Goal: Information Seeking & Learning: Find specific fact

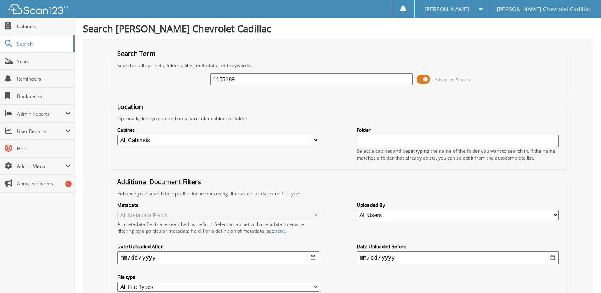
drag, startPoint x: 285, startPoint y: 77, endPoint x: 125, endPoint y: 71, distance: 160.1
click at [164, 72] on div "1155189 Advanced Search" at bounding box center [337, 79] width 449 height 21
type input "150347"
drag, startPoint x: 270, startPoint y: 83, endPoint x: 162, endPoint y: 68, distance: 109.1
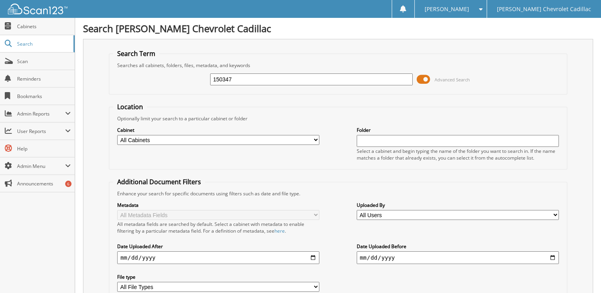
click at [166, 69] on div "150347 Advanced Search" at bounding box center [337, 79] width 449 height 21
type input "152407"
click at [57, 29] on link "Cabinets" at bounding box center [37, 26] width 75 height 17
type input "160697"
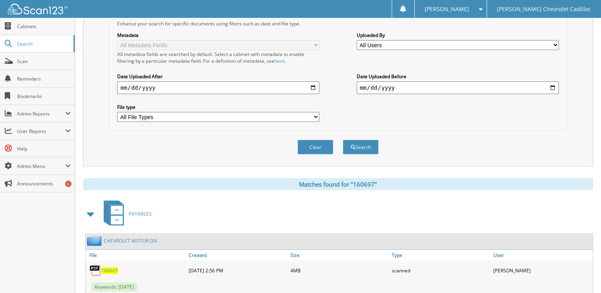
scroll to position [186, 0]
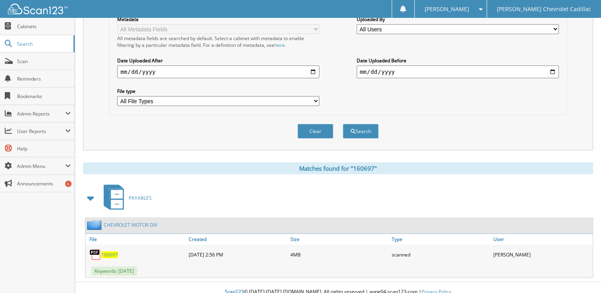
click at [114, 251] on span "160697" at bounding box center [109, 254] width 17 height 7
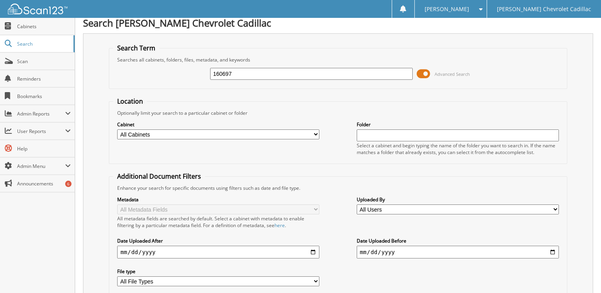
scroll to position [0, 0]
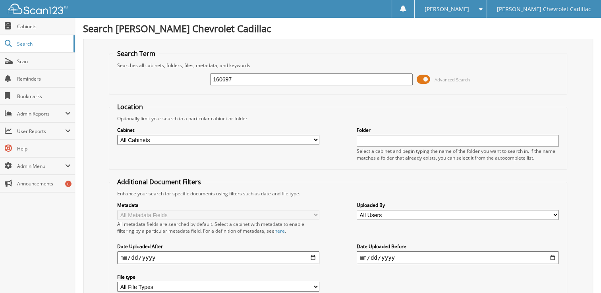
drag, startPoint x: 302, startPoint y: 80, endPoint x: 95, endPoint y: 19, distance: 215.5
click at [126, 31] on div "Search Nereson Chevrolet Cadillac Search Term Searches all cabinets, folders, f…" at bounding box center [338, 244] width 526 height 488
type input "160697"
click at [28, 33] on link "Cabinets" at bounding box center [37, 26] width 75 height 17
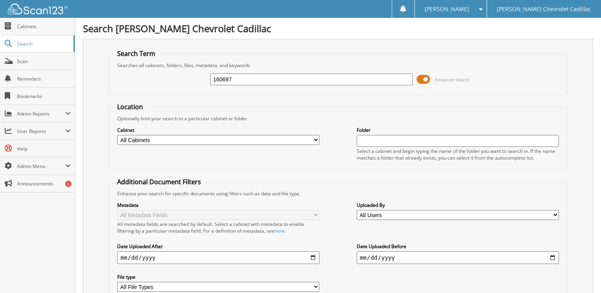
type input "160697"
click at [43, 29] on span "Cabinets" at bounding box center [44, 26] width 54 height 7
type input "160697"
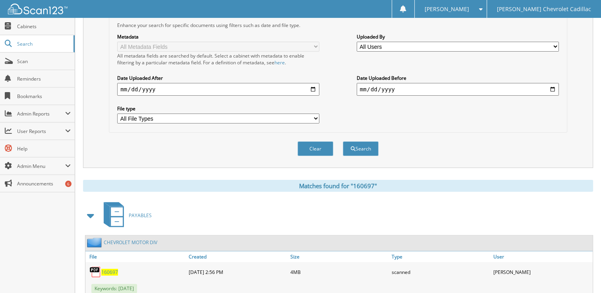
scroll to position [186, 0]
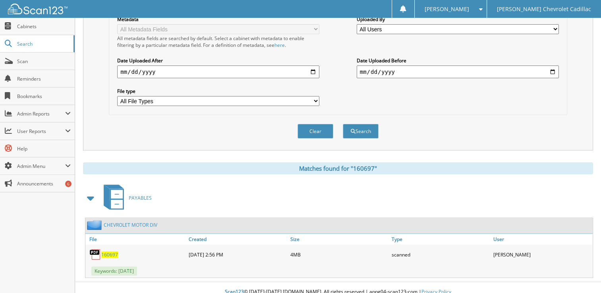
click at [110, 251] on span "160697" at bounding box center [109, 254] width 17 height 7
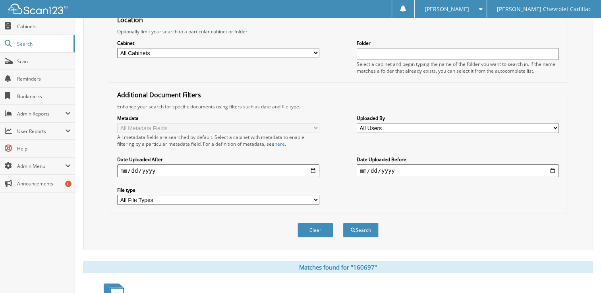
scroll to position [0, 0]
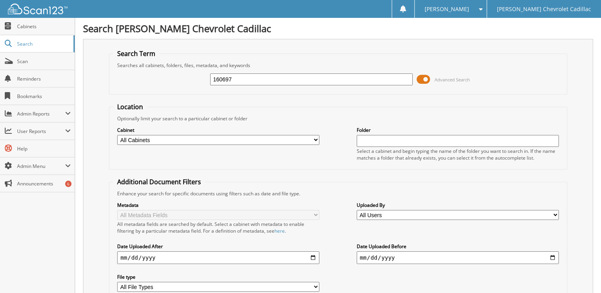
drag, startPoint x: 275, startPoint y: 76, endPoint x: 121, endPoint y: 60, distance: 154.5
click at [121, 60] on fieldset "Search Term Searches all cabinets, folders, files, metadata, and keywords 16069…" at bounding box center [338, 71] width 458 height 45
type input "160697"
click at [43, 28] on span "Cabinets" at bounding box center [44, 26] width 54 height 7
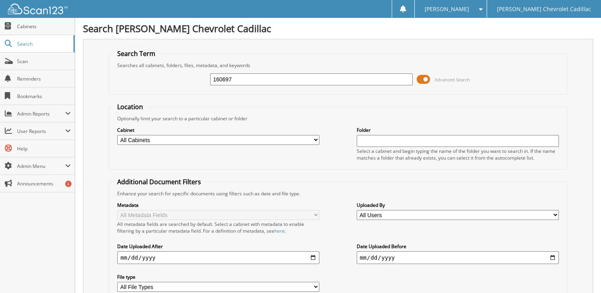
type input "160697"
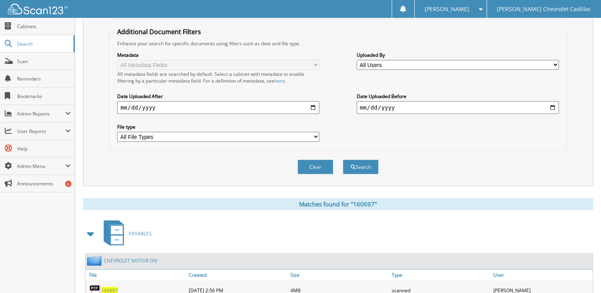
scroll to position [186, 0]
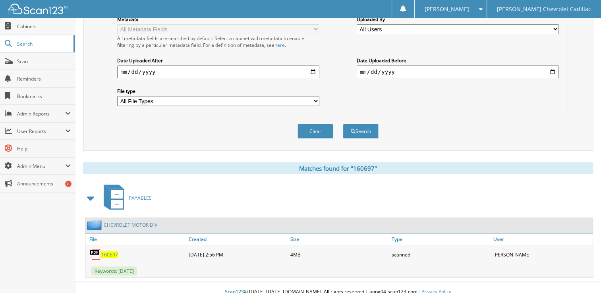
click at [140, 222] on link "CHEVROLET MOTOR DIV" at bounding box center [131, 225] width 54 height 7
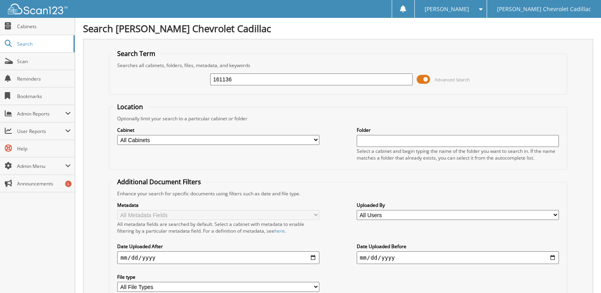
type input "161136"
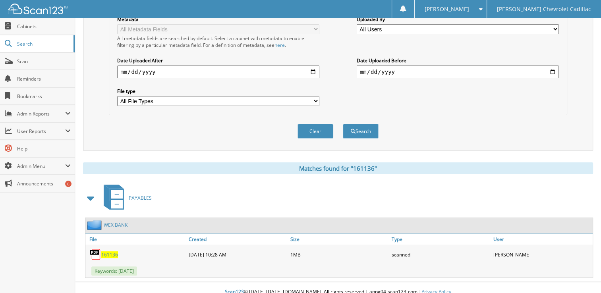
click at [107, 251] on span "161136" at bounding box center [109, 254] width 17 height 7
click at [42, 26] on span "Cabinets" at bounding box center [44, 26] width 54 height 7
